Goal: Go to known website: Access a specific website the user already knows

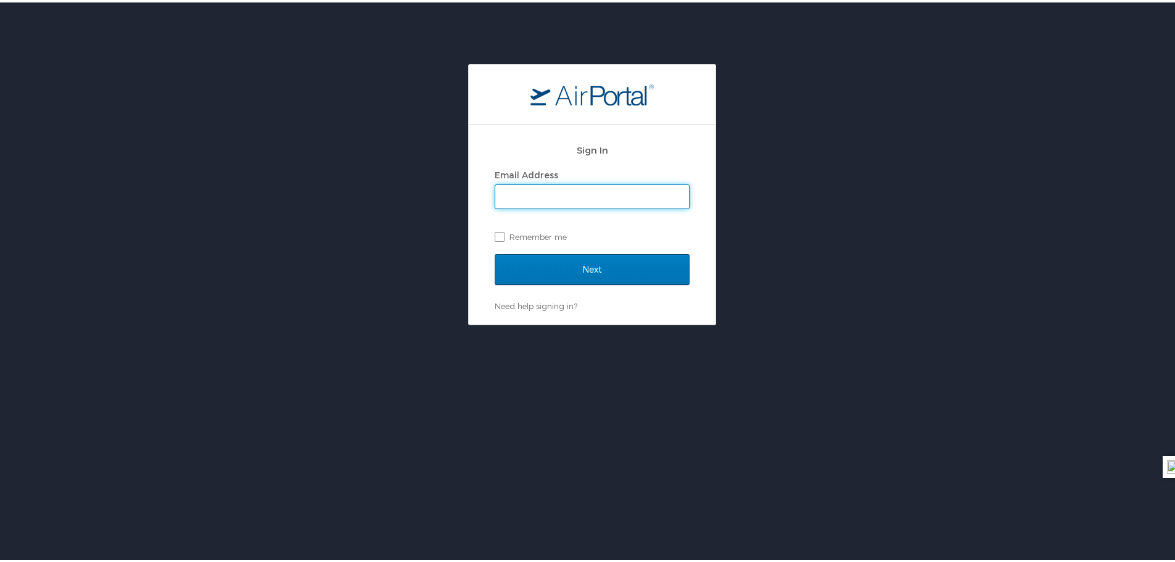
type input "kathryn.exposito@jobot.com"
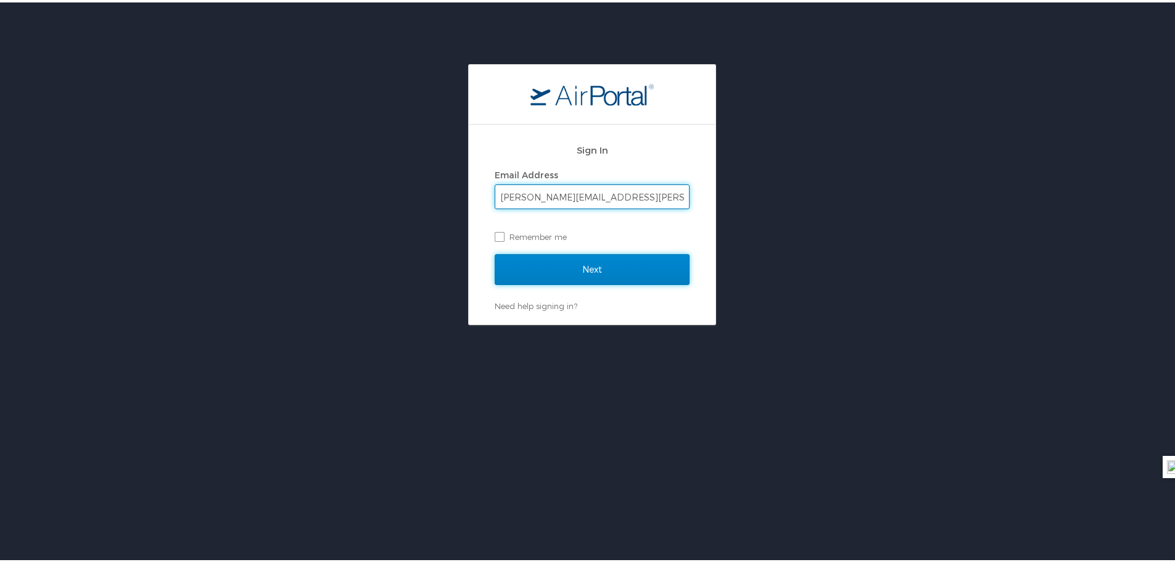
click at [575, 266] on input "Next" at bounding box center [592, 267] width 195 height 31
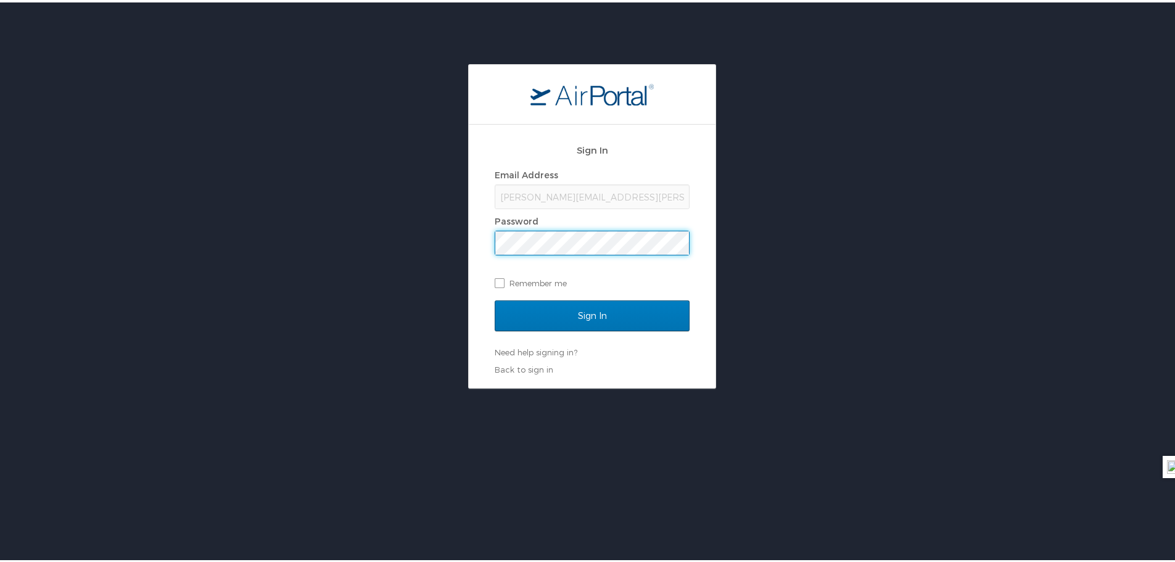
click at [538, 292] on div "Sign In Email Address kathryn.exposito@jobot.com Password Remember me" at bounding box center [592, 216] width 195 height 165
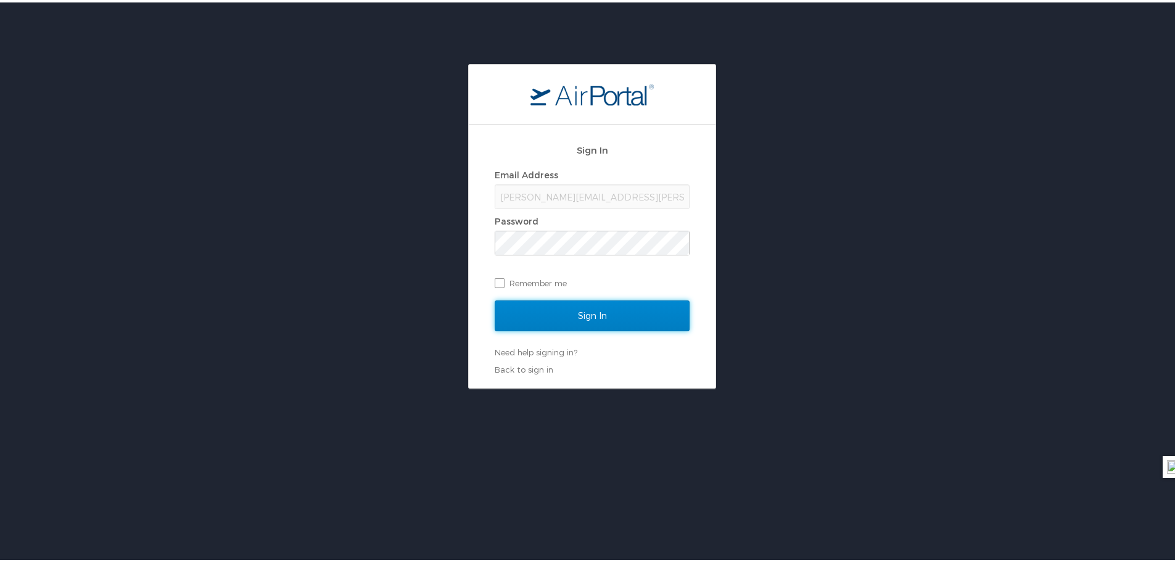
click at [537, 304] on input "Sign In" at bounding box center [592, 313] width 195 height 31
